Goal: Information Seeking & Learning: Learn about a topic

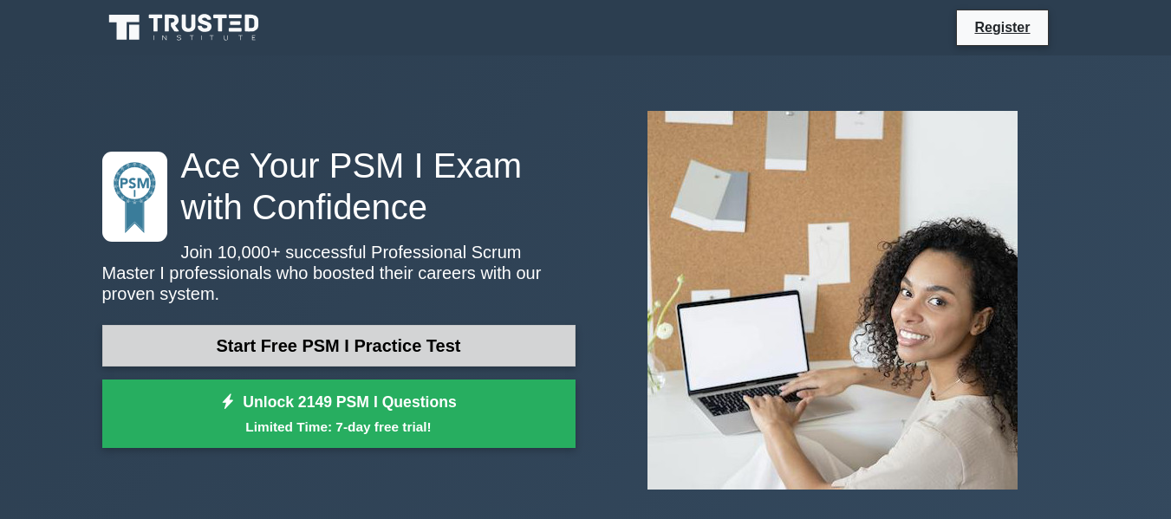
click at [347, 339] on link "Start Free PSM I Practice Test" at bounding box center [338, 346] width 473 height 42
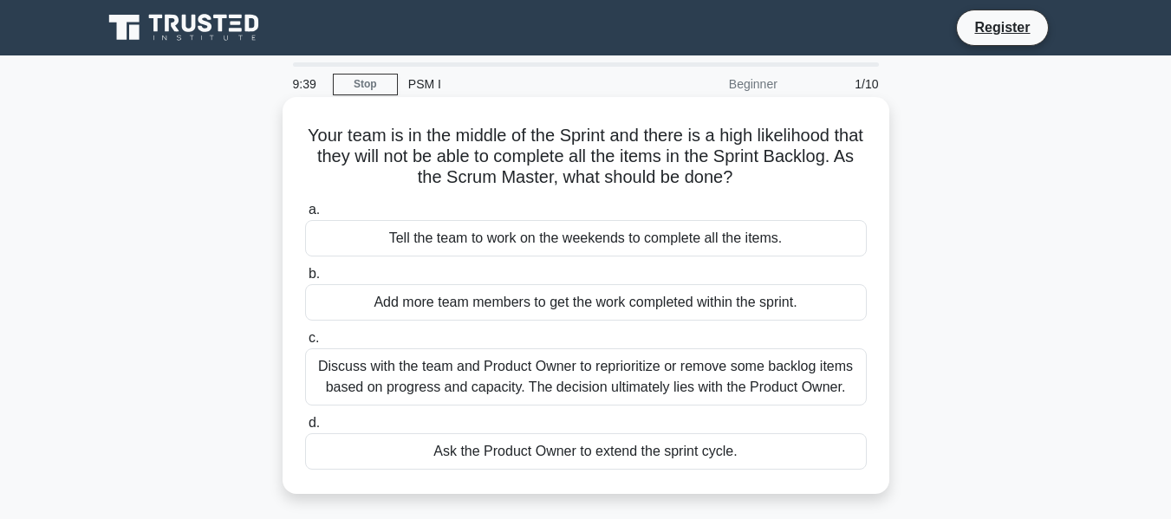
click at [560, 383] on div "Discuss with the team and Product Owner to reprioritize or remove some backlog …" at bounding box center [586, 376] width 562 height 57
click at [305, 344] on input "c. Discuss with the team and Product Owner to reprioritize or remove some backl…" at bounding box center [305, 338] width 0 height 11
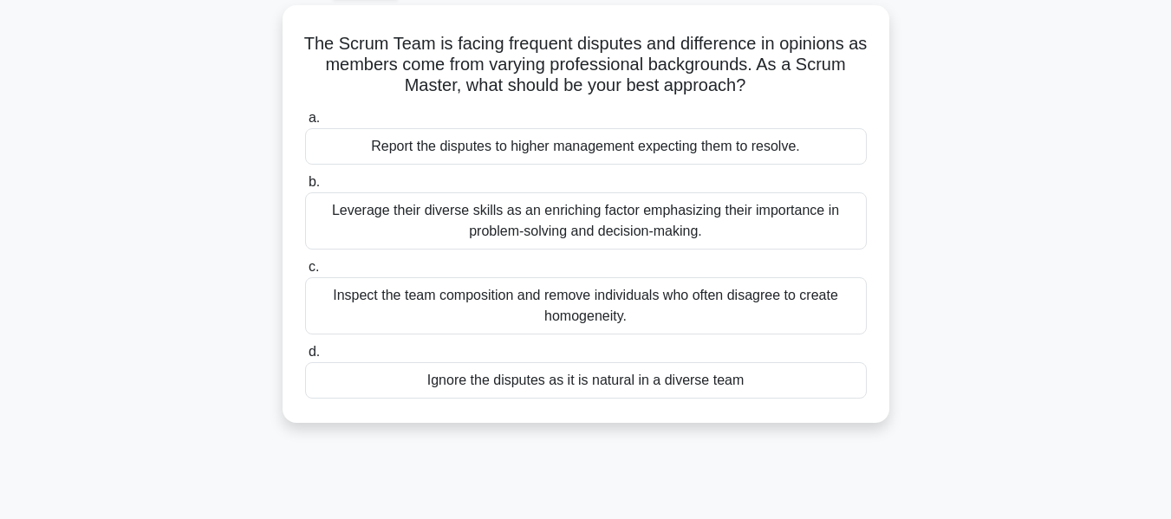
scroll to position [98, 0]
